Goal: Task Accomplishment & Management: Manage account settings

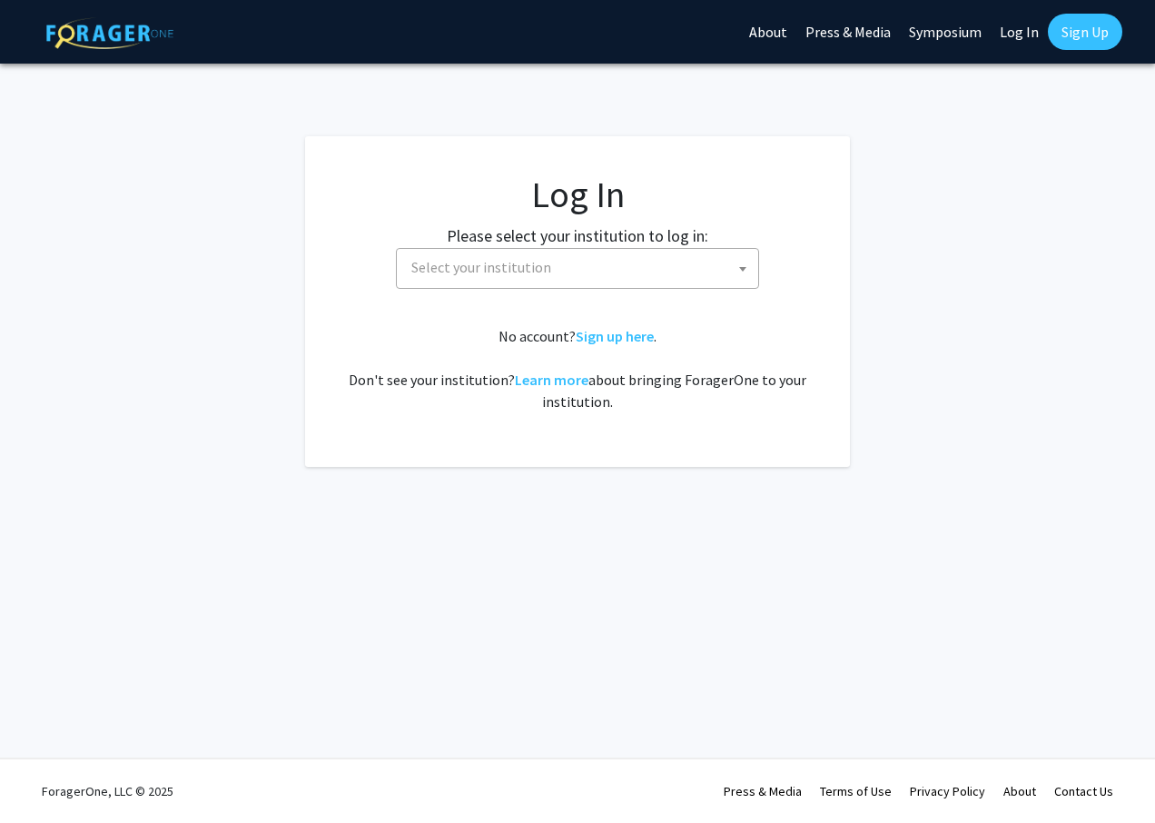
select select
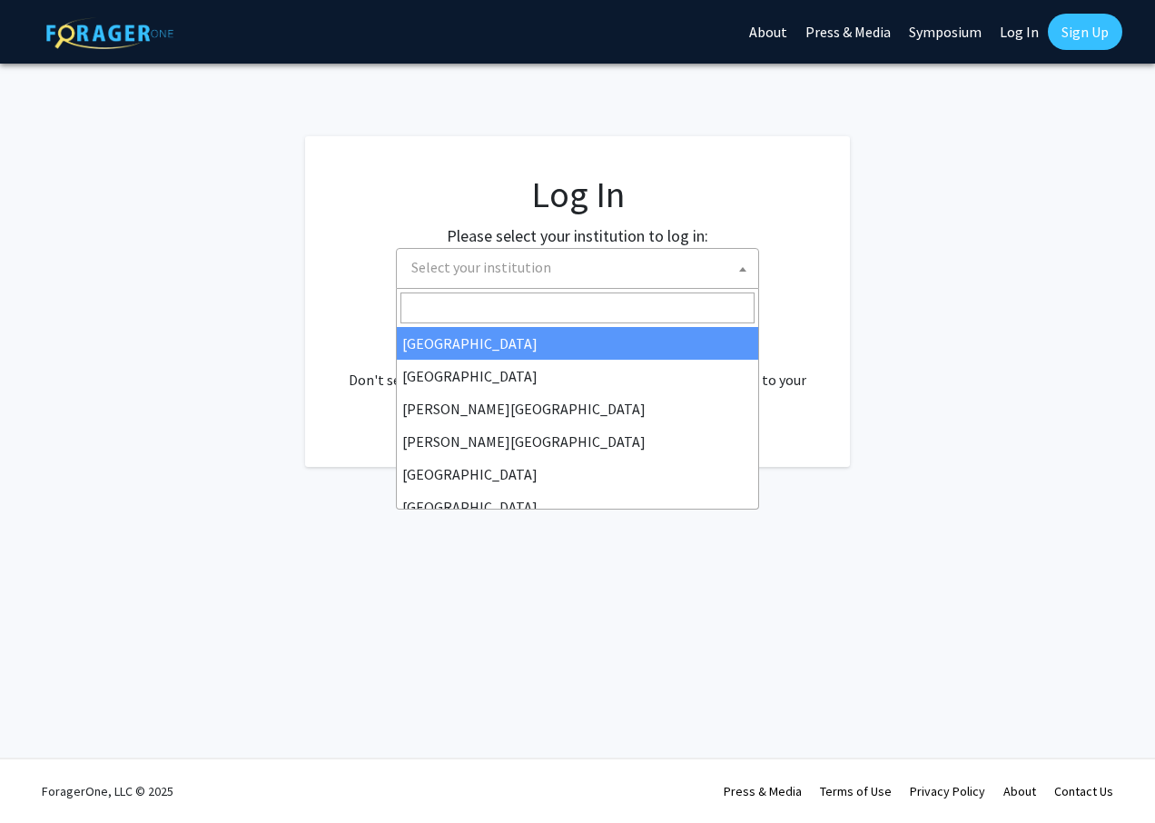
click at [534, 252] on span "Select your institution" at bounding box center [581, 267] width 354 height 37
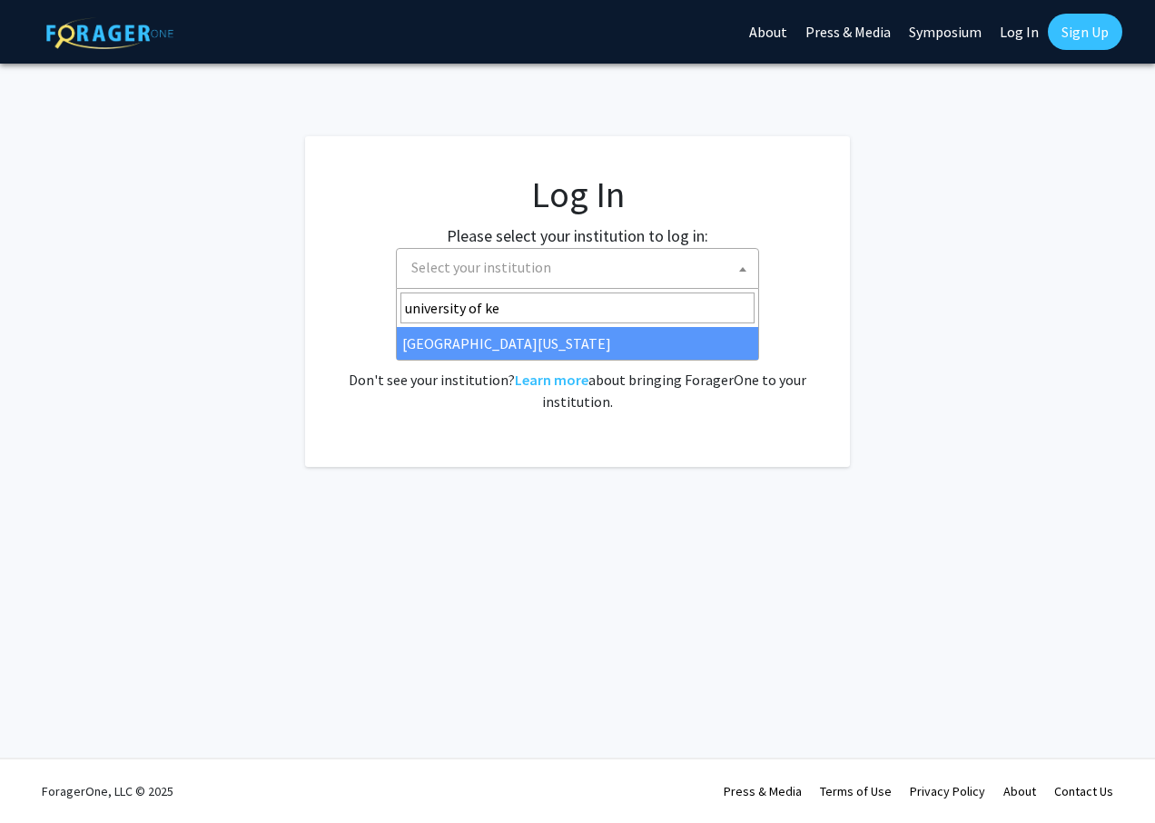
type input "university of ke"
select select "13"
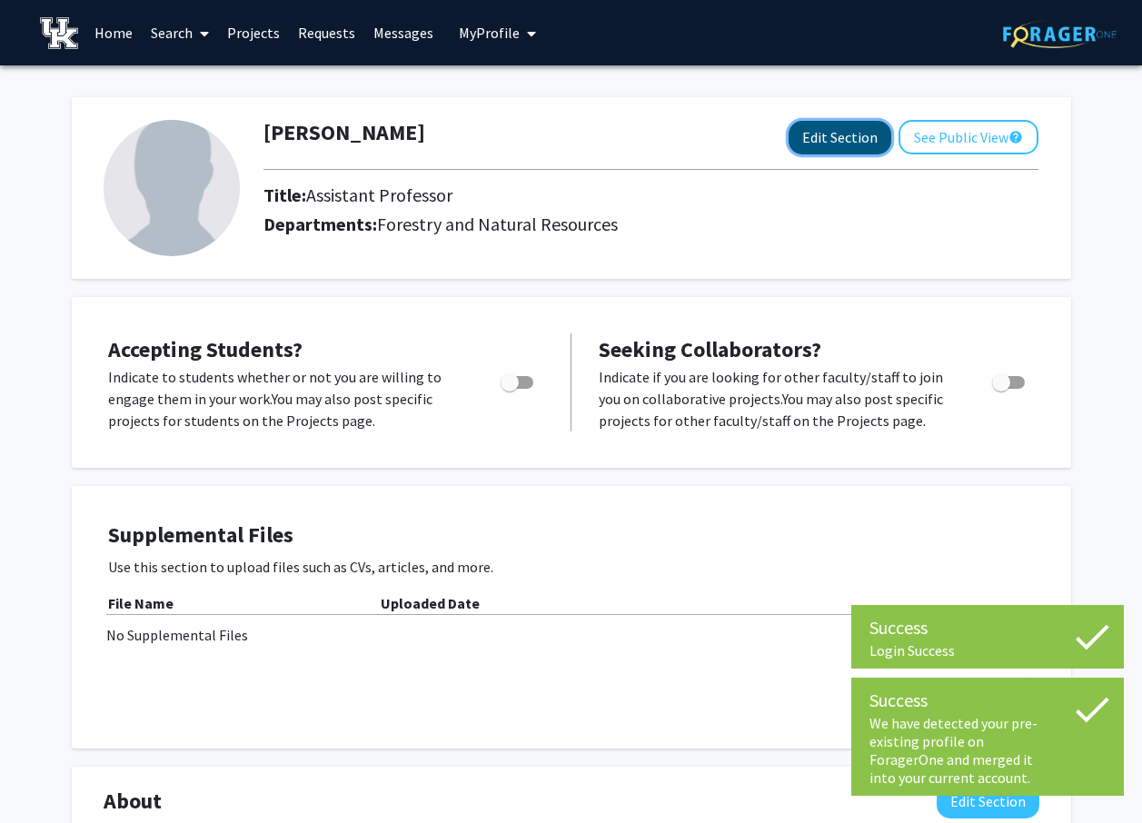
click at [820, 140] on button "Edit Section" at bounding box center [839, 138] width 103 height 34
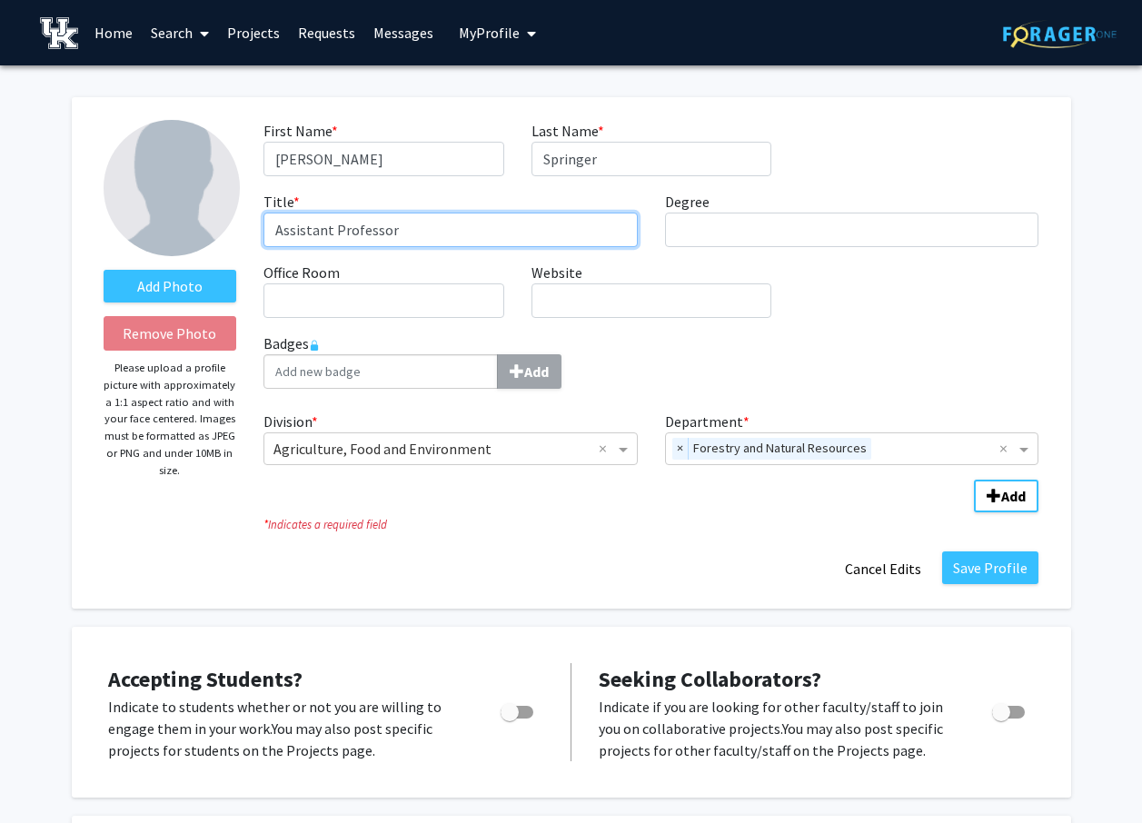
drag, startPoint x: 330, startPoint y: 227, endPoint x: 298, endPoint y: 227, distance: 31.8
click at [298, 227] on input "Assistant Professor" at bounding box center [450, 230] width 374 height 35
click at [498, 226] on input "Associate Professor" at bounding box center [450, 230] width 374 height 35
click at [332, 222] on input "Associate Professor of Wildlife Management" at bounding box center [450, 230] width 374 height 35
type input "Associate Extension Professor of Wildlife Management"
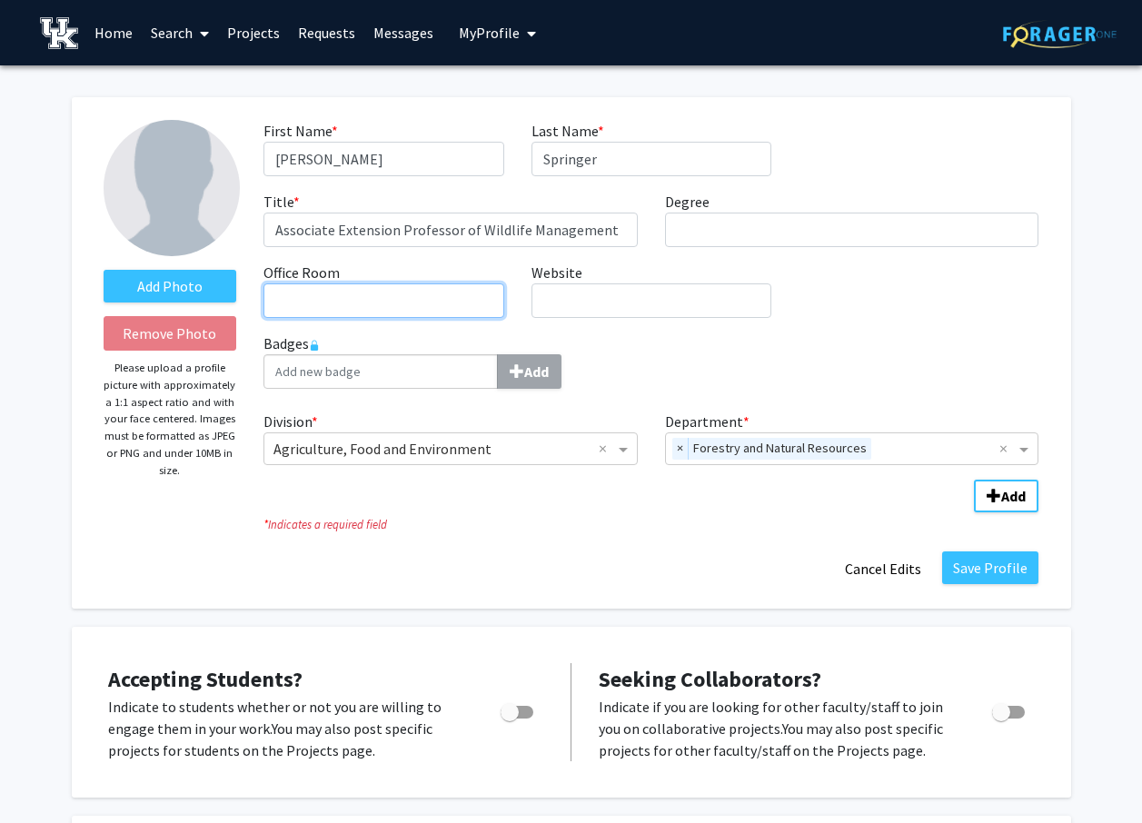
click at [414, 301] on input "Office Room required" at bounding box center [383, 300] width 240 height 35
click at [630, 297] on input "Website required" at bounding box center [651, 300] width 240 height 35
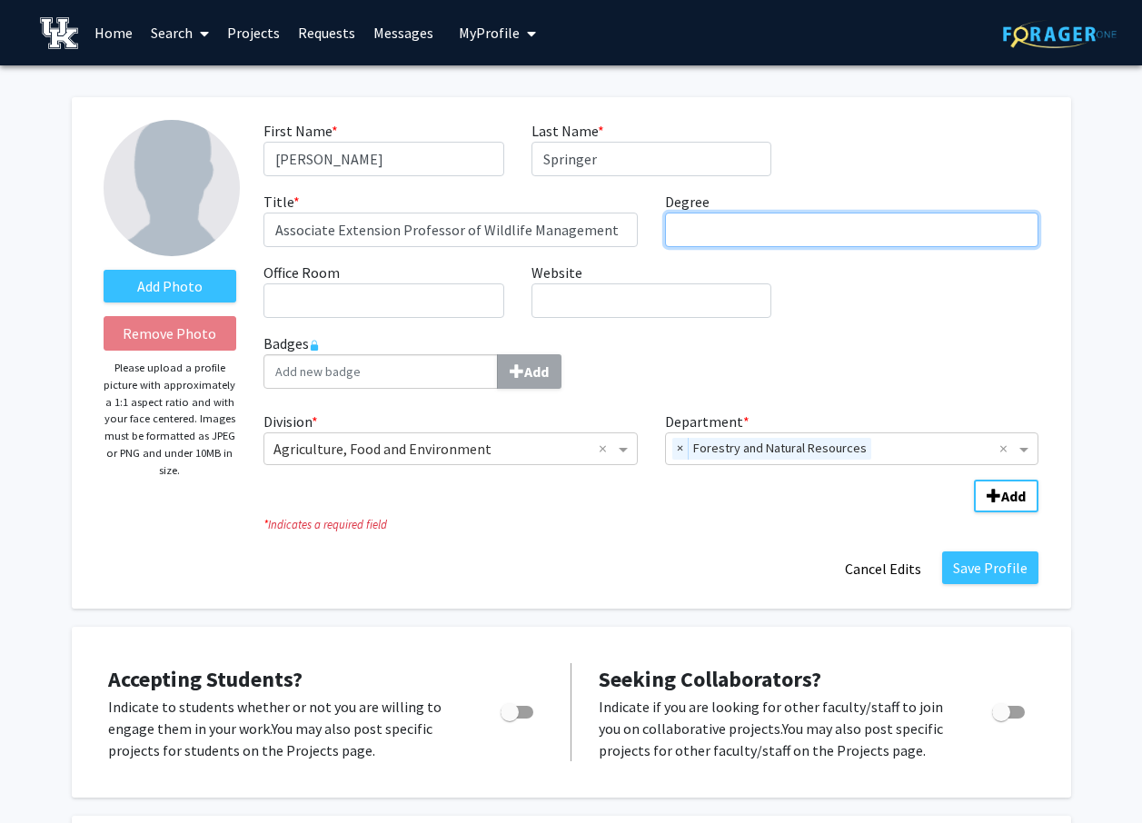
click at [736, 235] on input "Degree required" at bounding box center [852, 230] width 374 height 35
type input "Ph.D. Agricultural Sciences : Emphasis Wildlife Ecology"
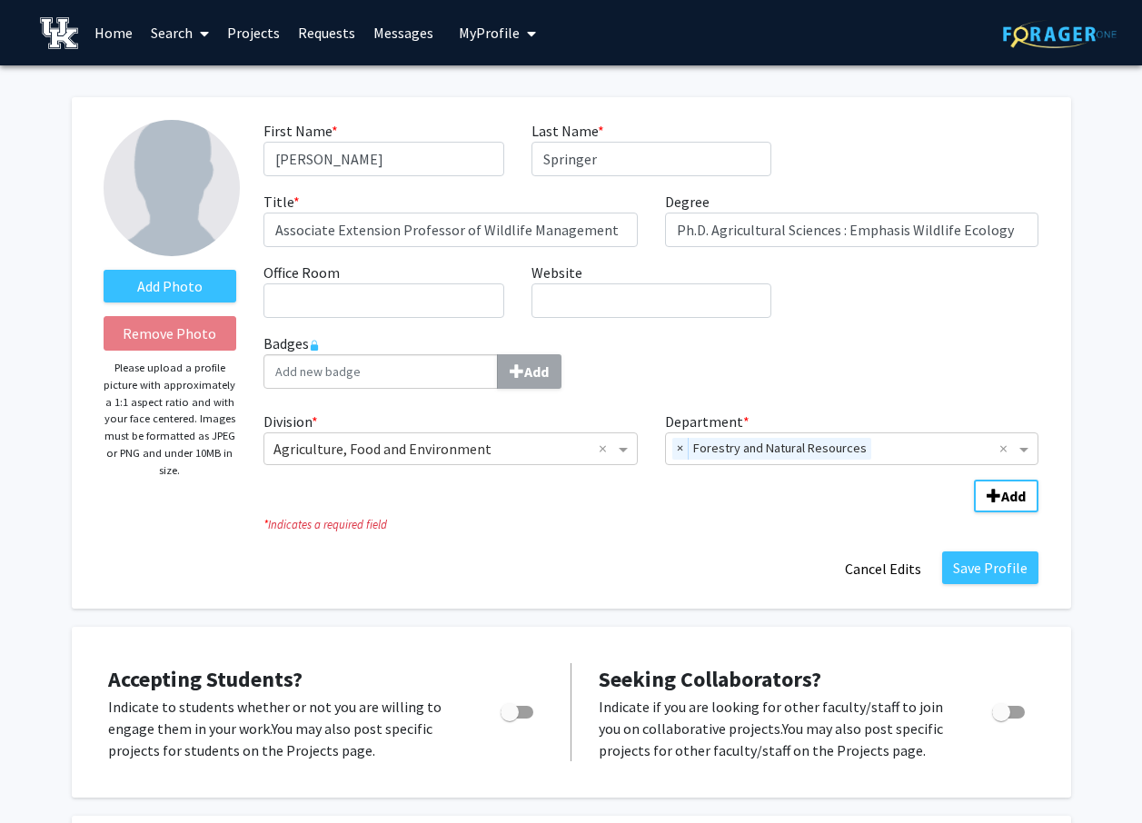
drag, startPoint x: 826, startPoint y: 225, endPoint x: 796, endPoint y: 196, distance: 41.7
click at [796, 196] on div "Degree required Ph.D. Agricultural Sciences : Emphasis Wildlife Ecology" at bounding box center [851, 219] width 401 height 56
click at [184, 291] on label "Add Photo" at bounding box center [170, 286] width 133 height 33
click at [0, 0] on input "Add Photo" at bounding box center [0, 0] width 0 height 0
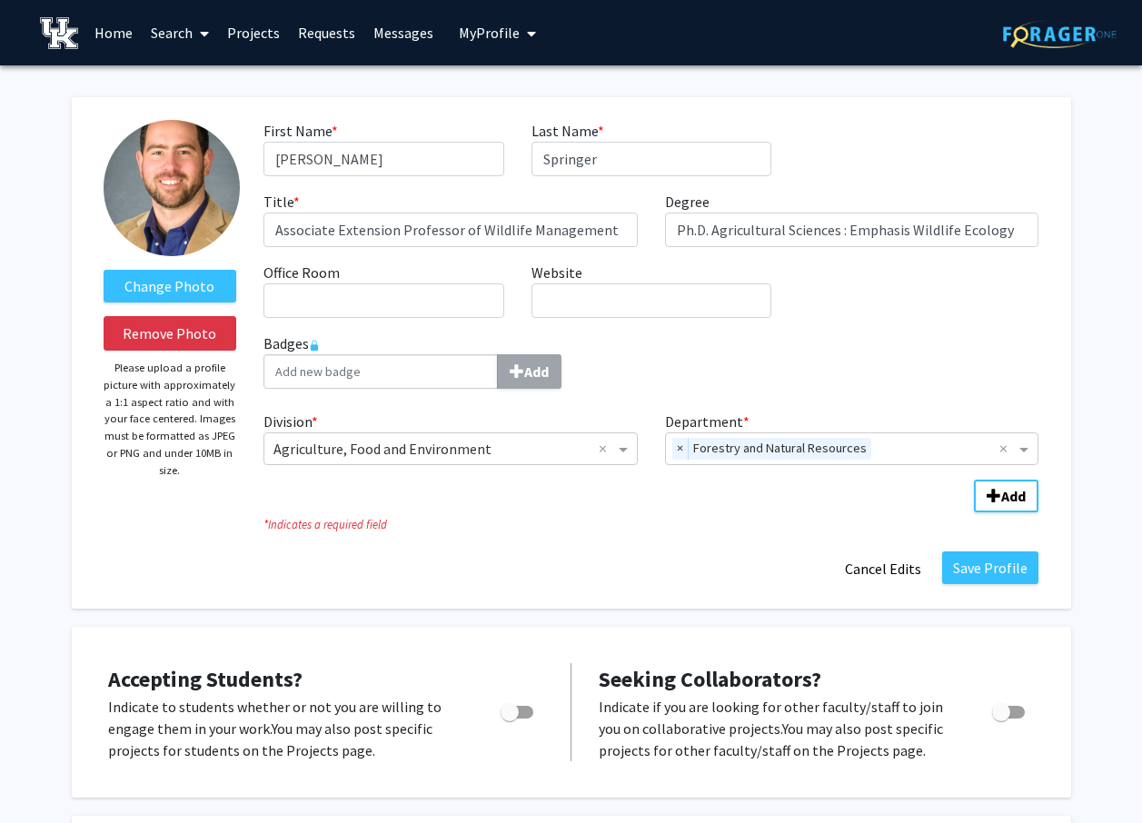
click at [554, 522] on icon "* Indicates a required field" at bounding box center [650, 524] width 775 height 17
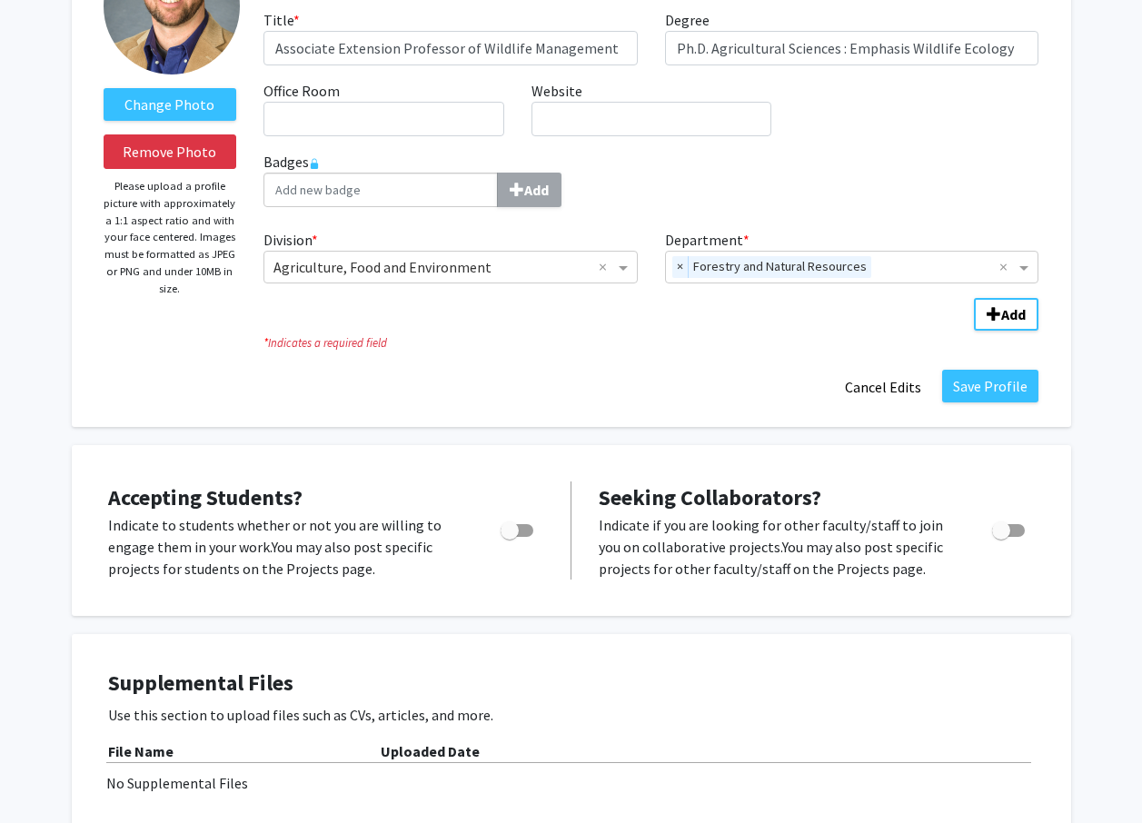
scroll to position [272, 0]
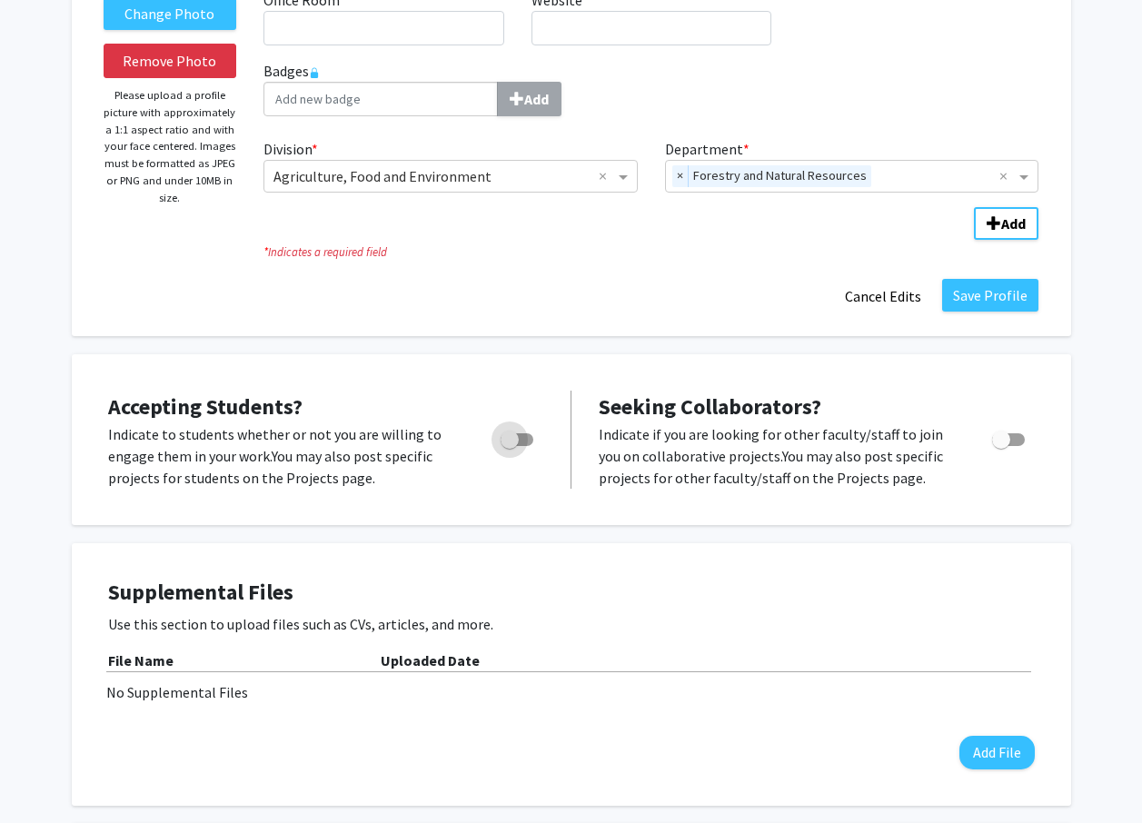
click at [518, 440] on span "Toggle" at bounding box center [509, 439] width 18 height 18
click at [509, 446] on input "Would you like to permit student requests?" at bounding box center [509, 446] width 1 height 1
checkbox input "true"
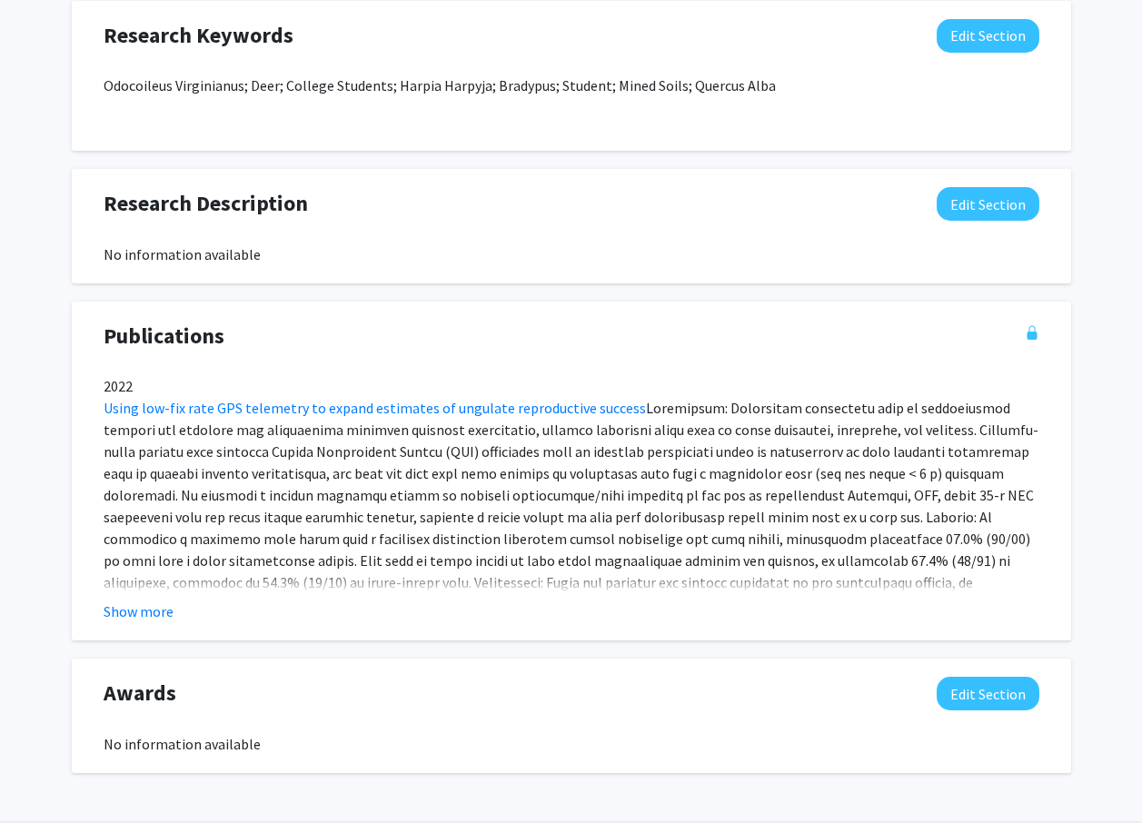
scroll to position [1335, 0]
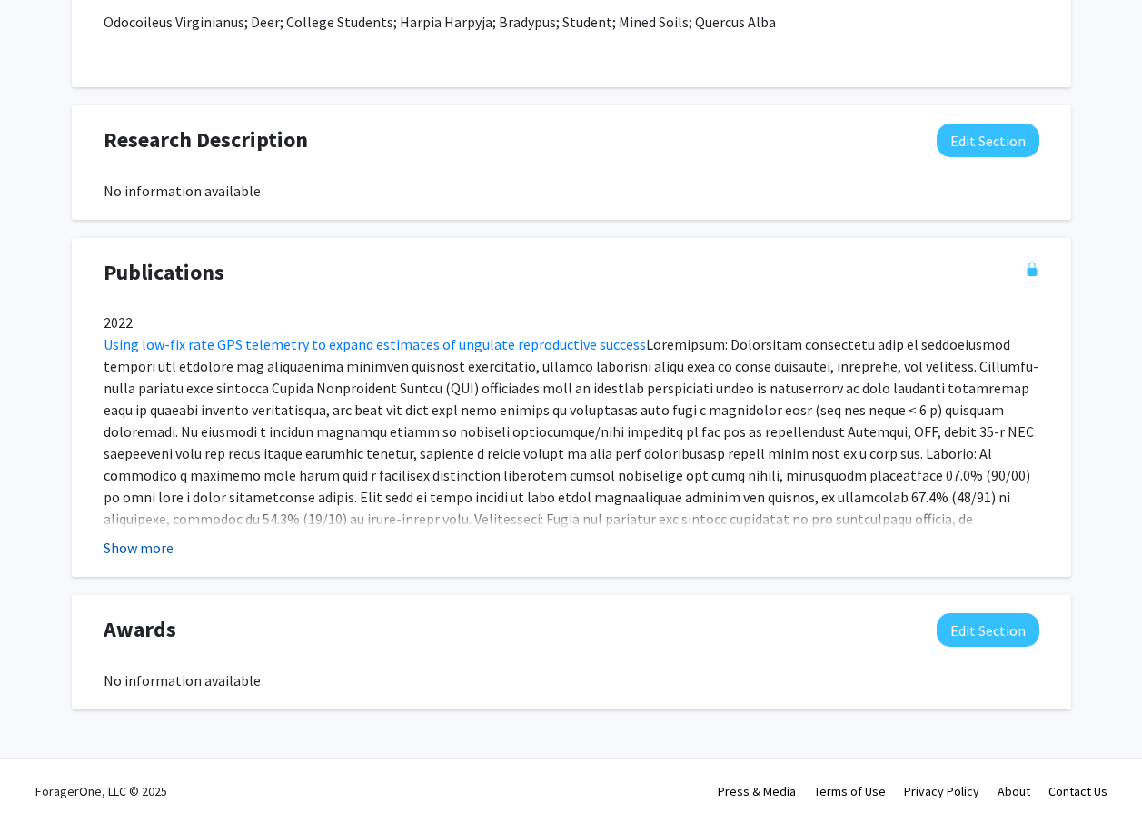
click at [139, 552] on button "Show more" at bounding box center [139, 548] width 70 height 22
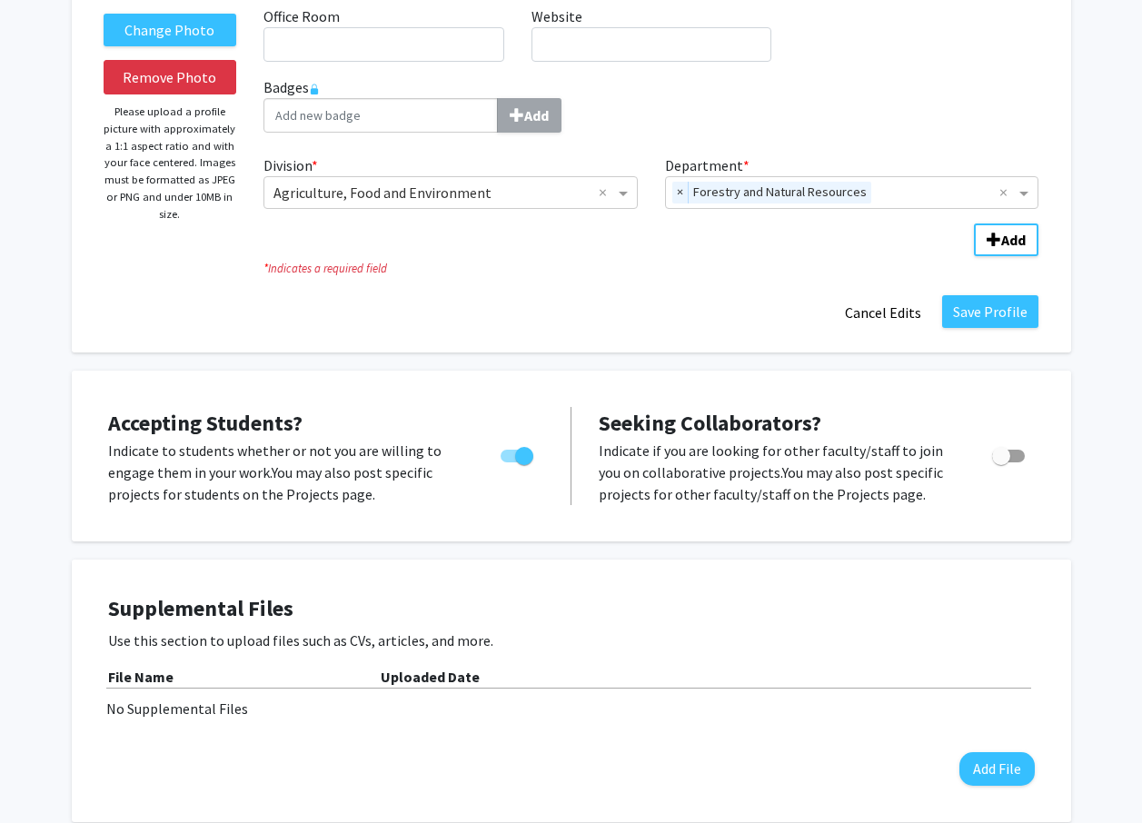
scroll to position [0, 0]
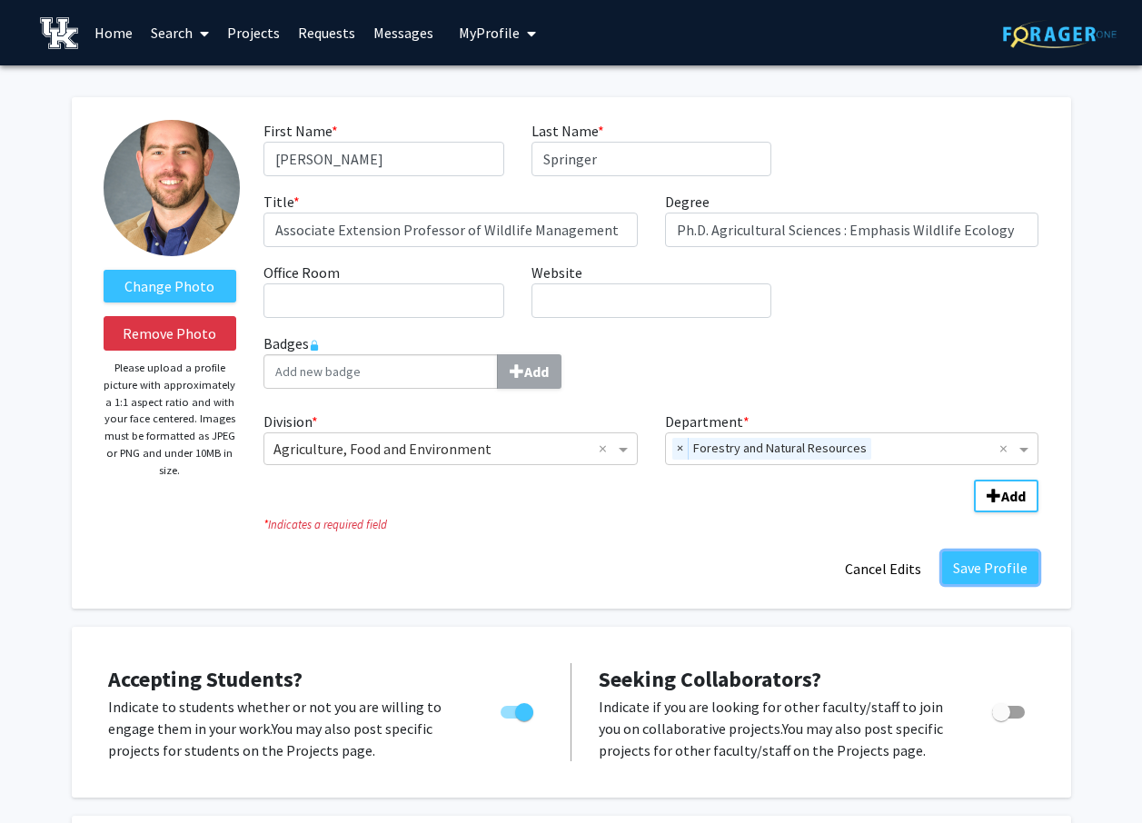
click at [1009, 577] on button "Save Profile" at bounding box center [990, 567] width 96 height 33
